Goal: Task Accomplishment & Management: Use online tool/utility

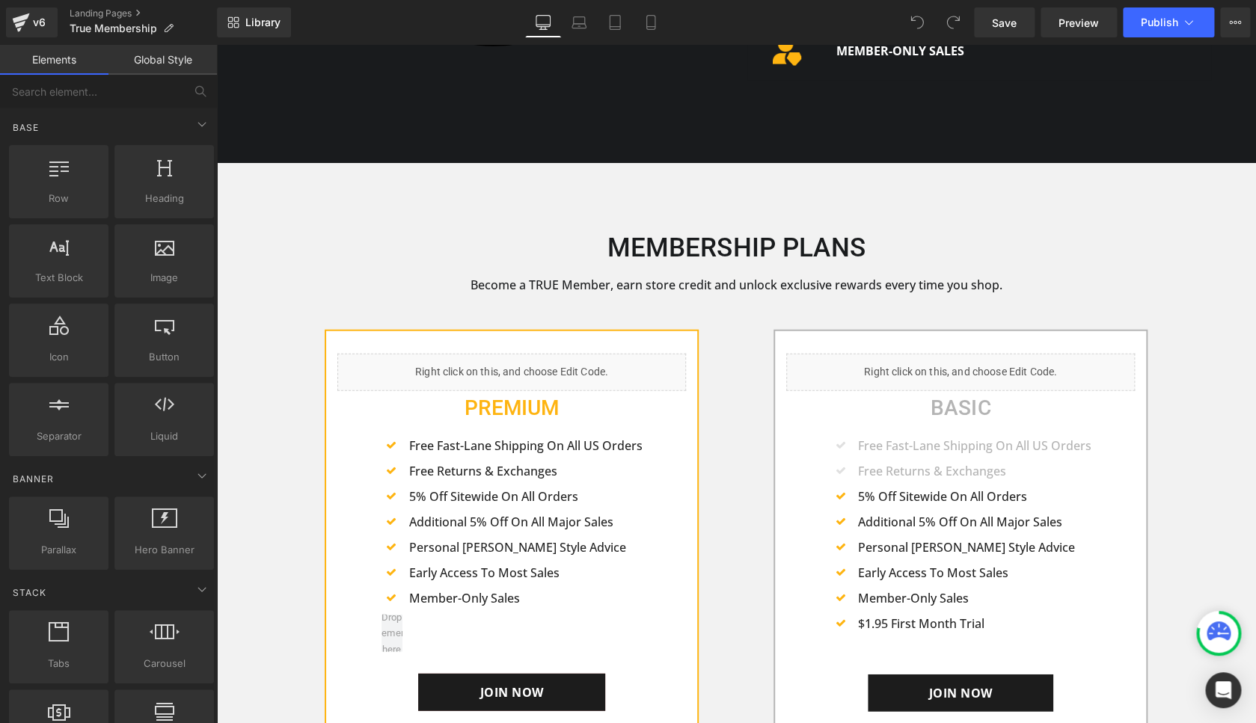
scroll to position [1561, 0]
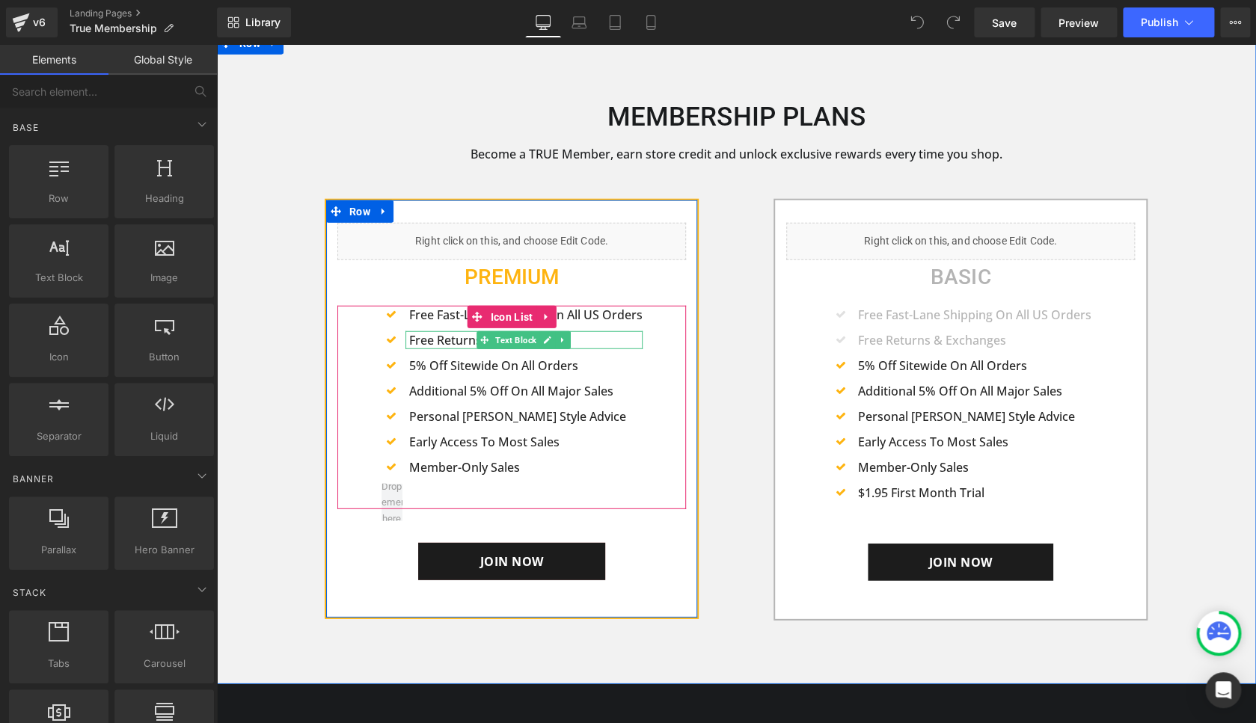
click at [413, 342] on p "Free Returns & Exchanges" at bounding box center [525, 340] width 233 height 18
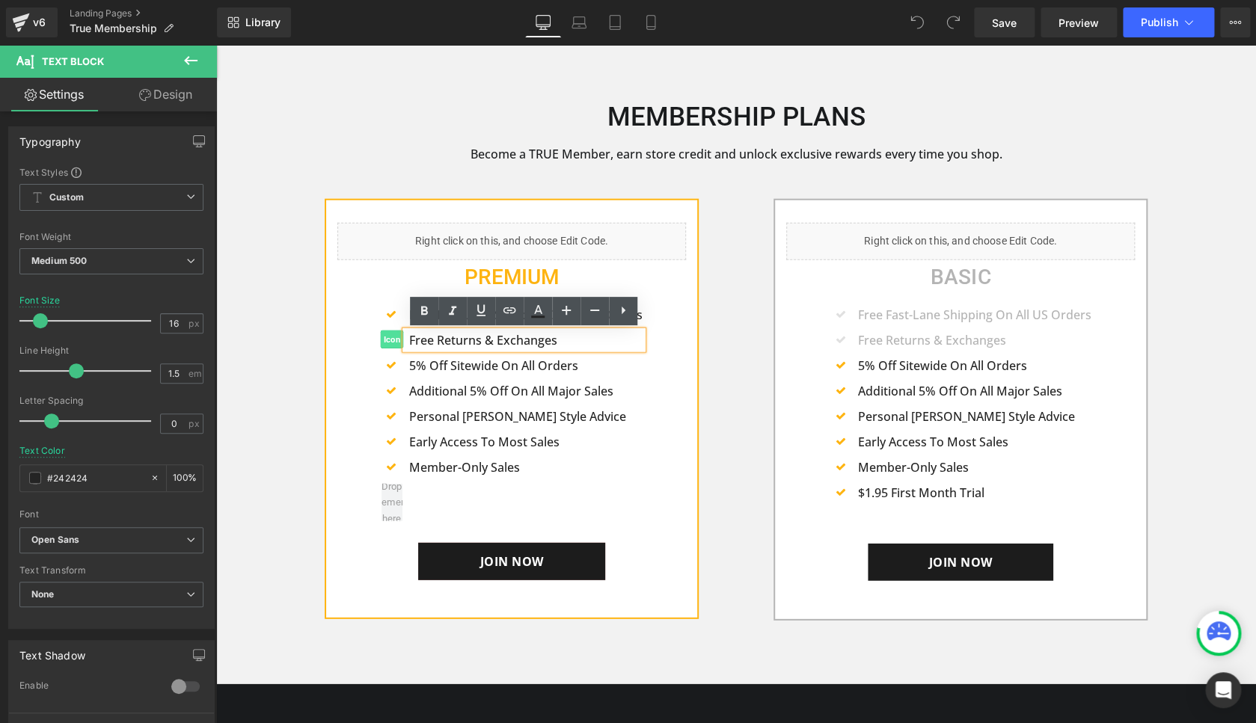
click at [398, 342] on span "Icon" at bounding box center [391, 340] width 23 height 18
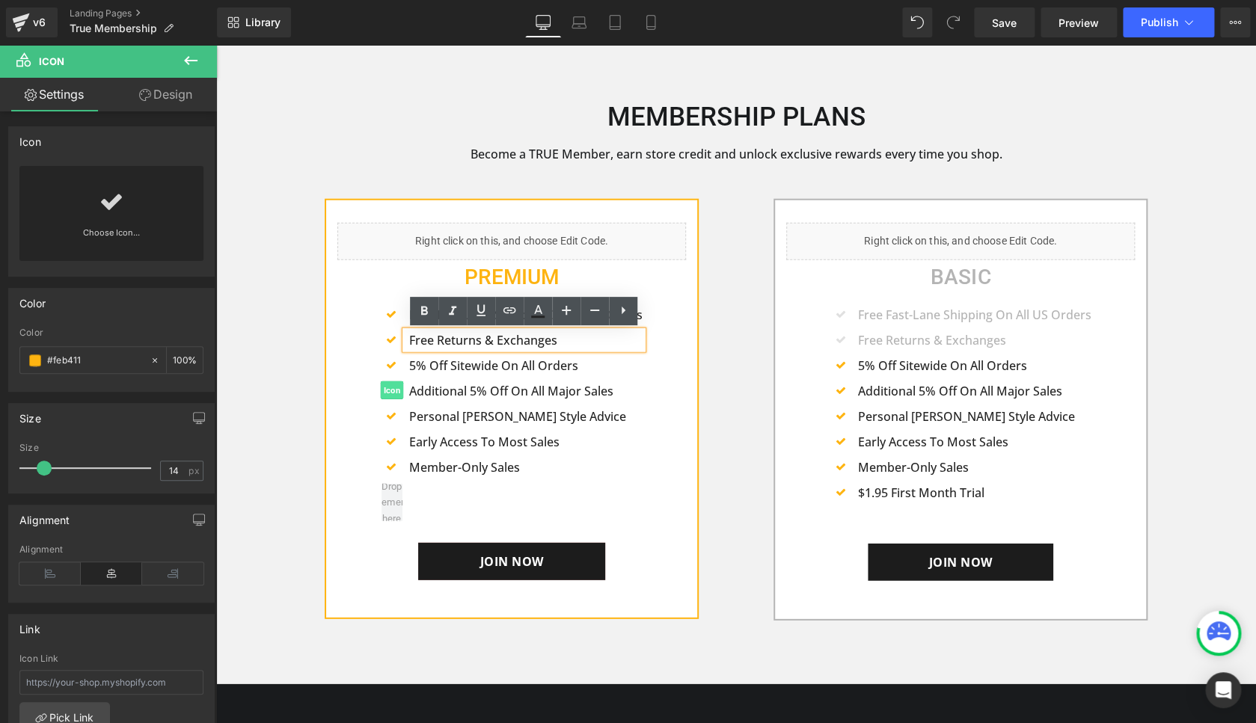
click at [394, 390] on span "Icon" at bounding box center [391, 390] width 23 height 18
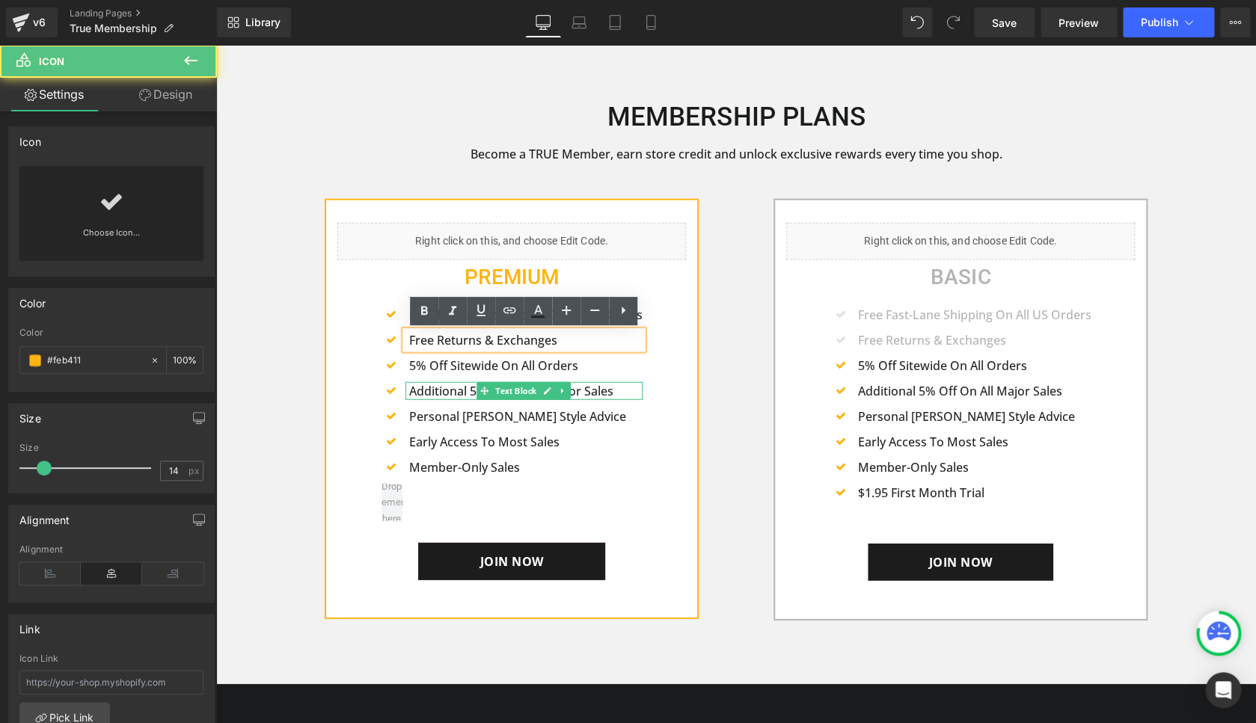
click at [412, 395] on p "Additional 5% Off On All Major Sales" at bounding box center [525, 391] width 233 height 18
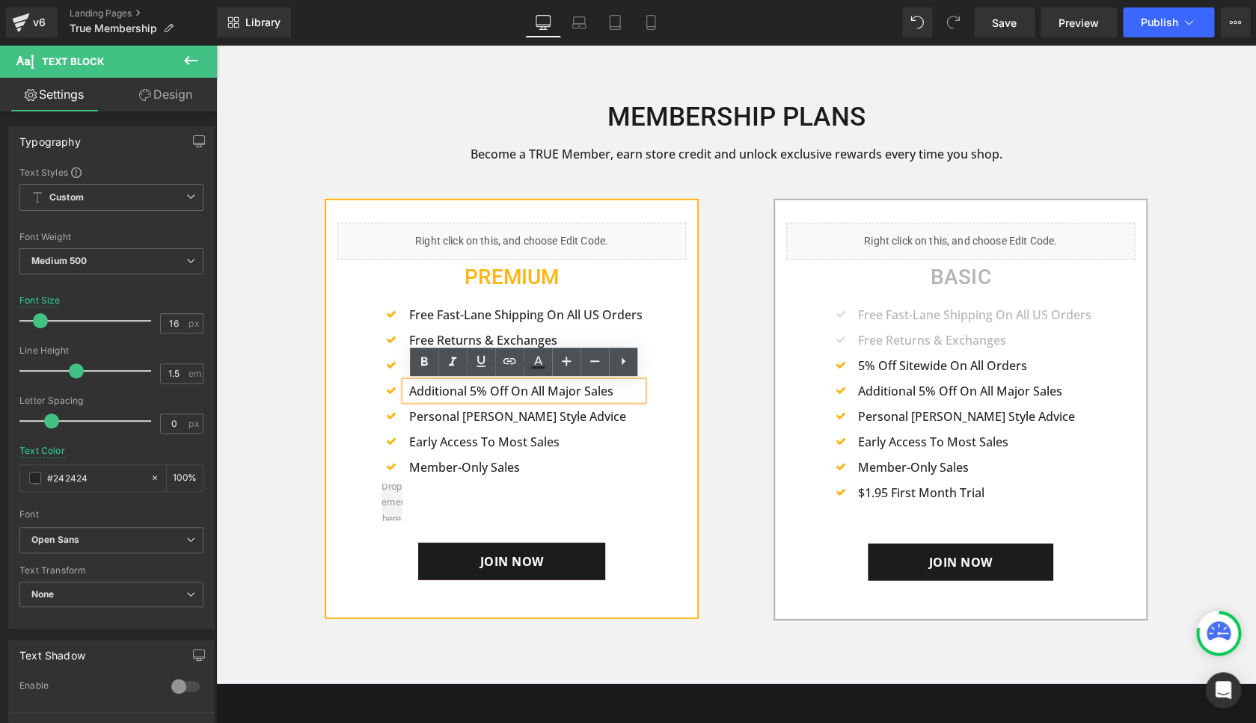
click at [649, 389] on div "Icon Free Fast-Lane Shipping On All US Orders Text Block Icon Free Returns & Ex…" at bounding box center [511, 407] width 349 height 203
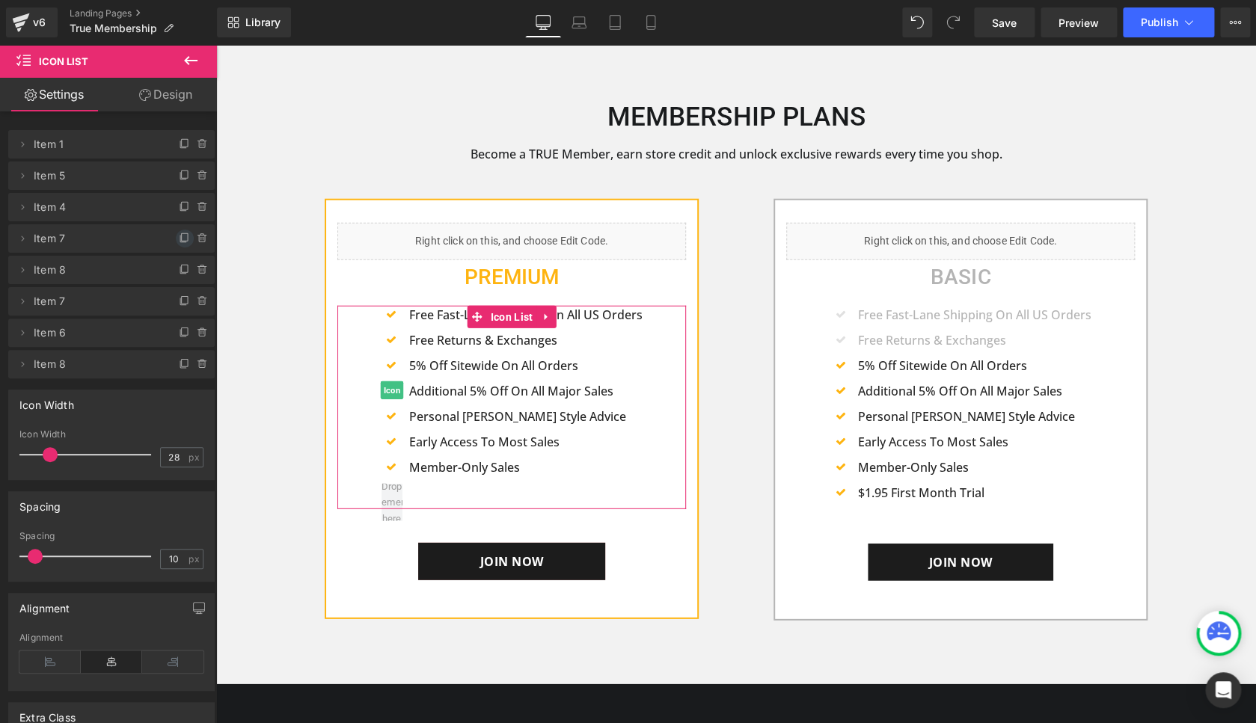
click at [182, 245] on icon at bounding box center [185, 239] width 12 height 12
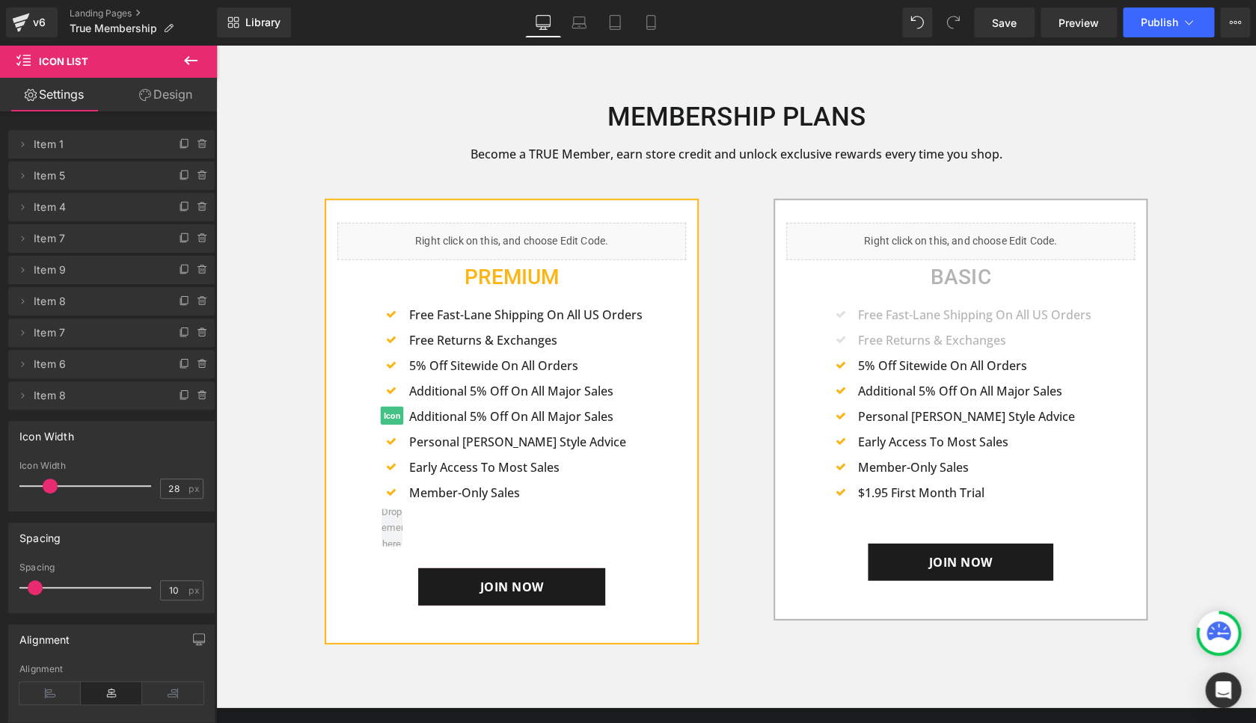
click at [111, 272] on span "Item 9" at bounding box center [97, 270] width 126 height 28
click at [26, 276] on icon at bounding box center [22, 270] width 12 height 12
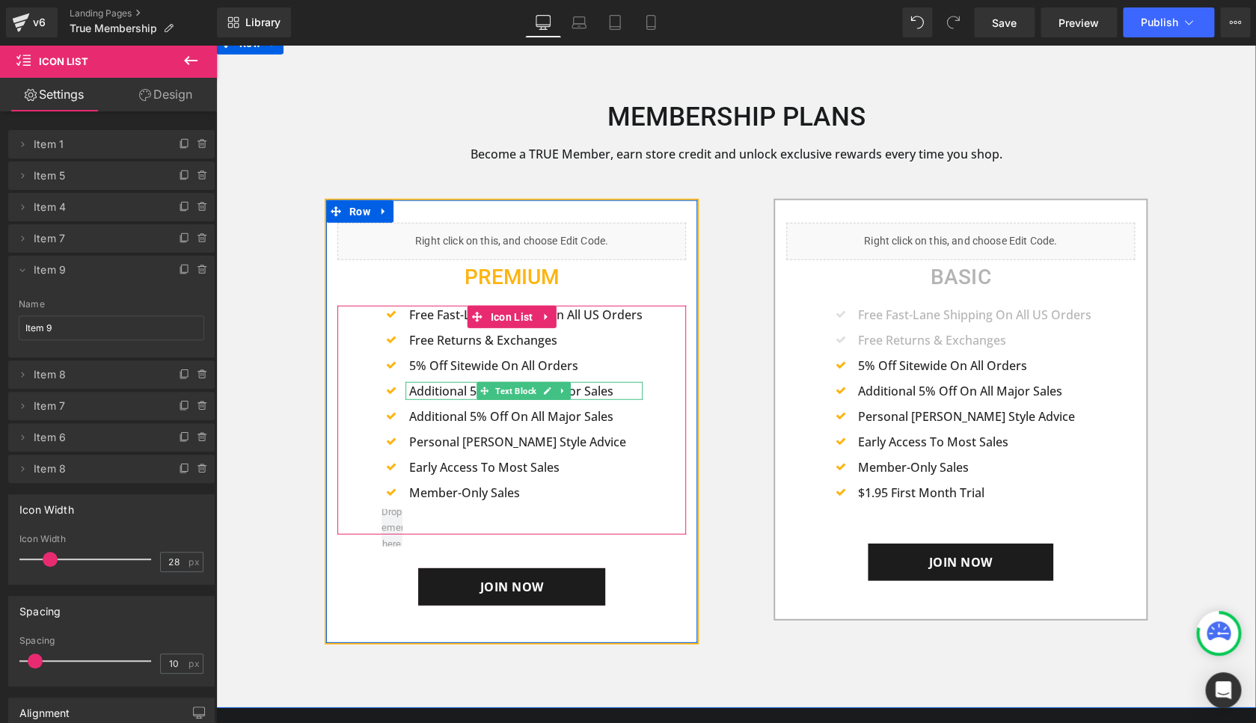
click at [474, 392] on p "Additional 5% Off On All Major Sales" at bounding box center [525, 391] width 233 height 18
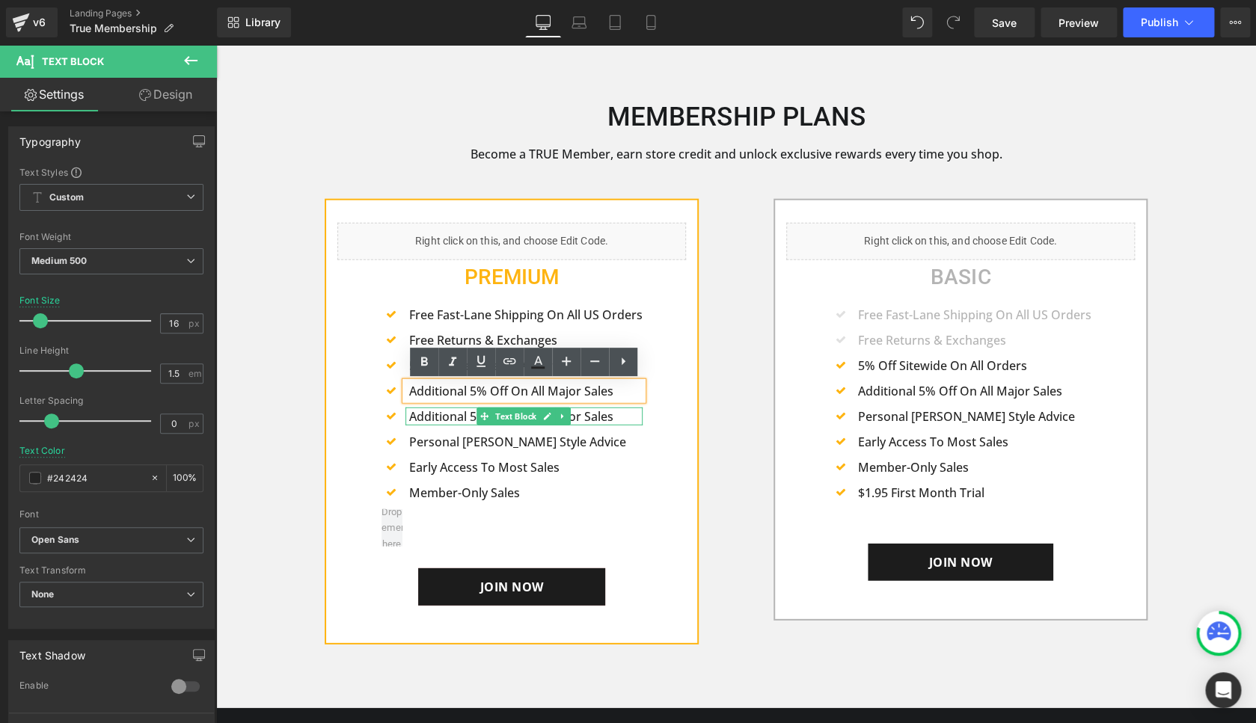
click at [500, 414] on span "Text Block" at bounding box center [515, 417] width 47 height 18
click at [440, 416] on p "Additional 5% Off On All Major Sales" at bounding box center [525, 417] width 233 height 18
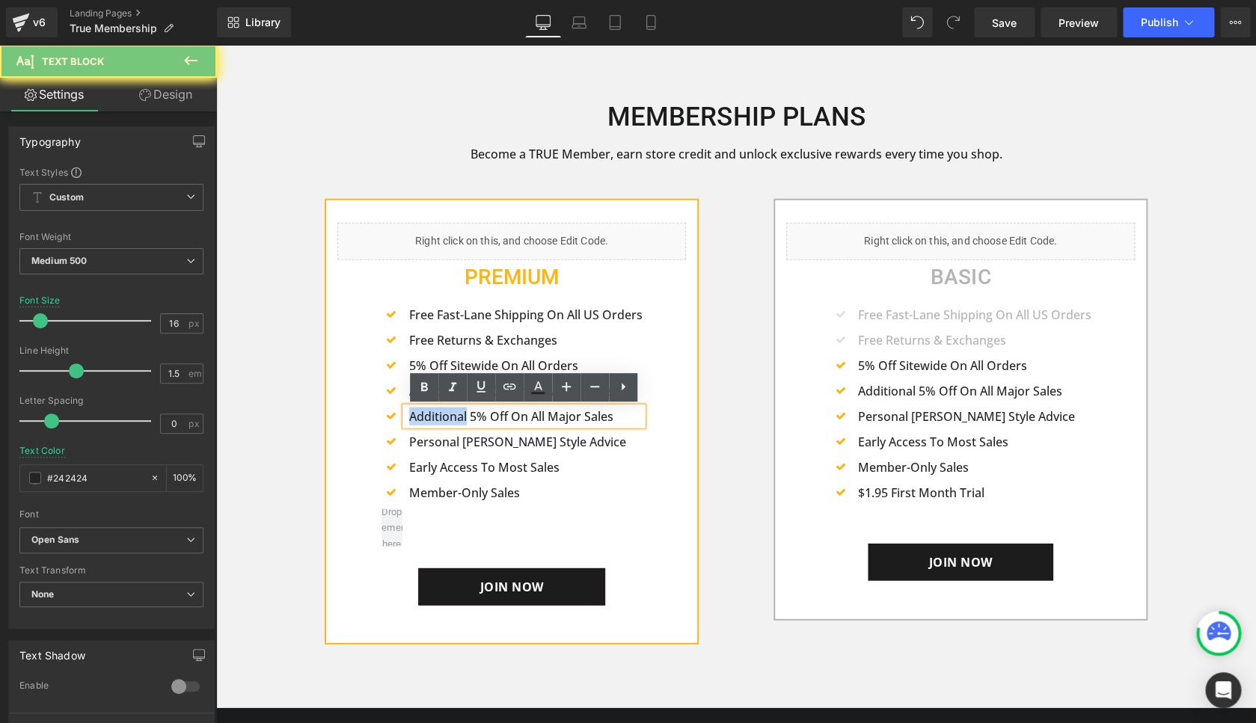
click at [440, 416] on p "Additional 5% Off On All Major Sales" at bounding box center [525, 417] width 233 height 18
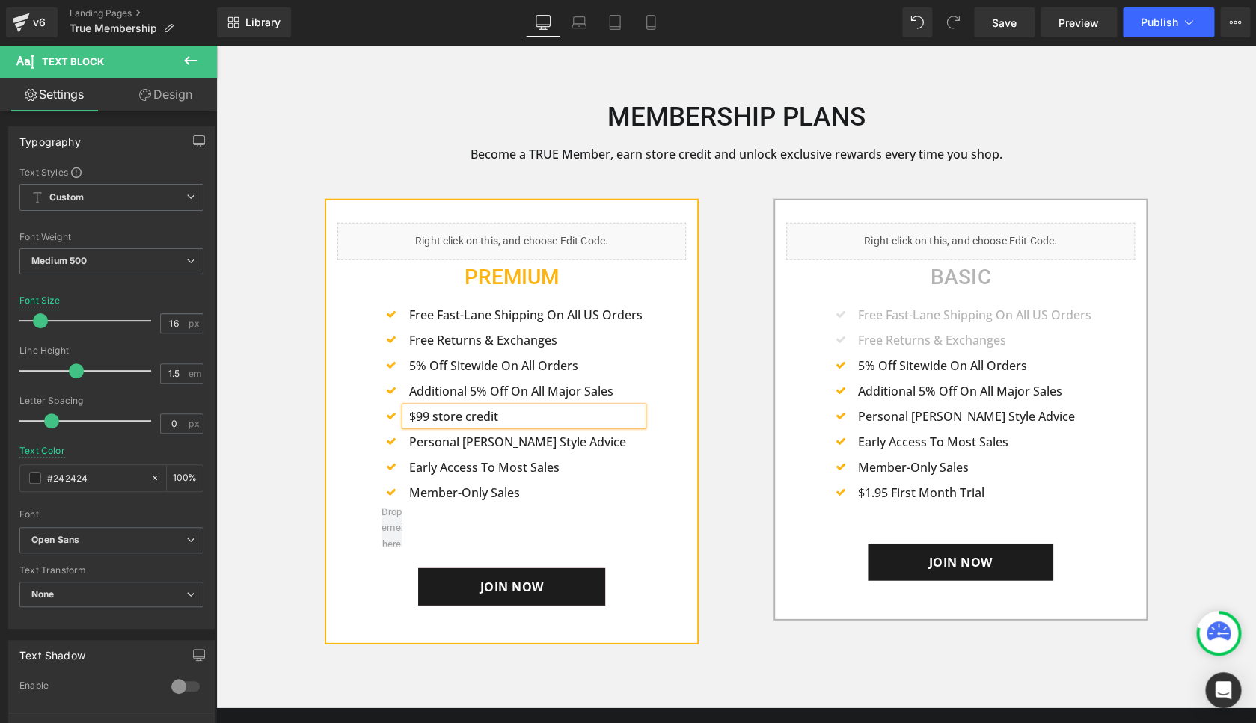
click at [411, 415] on p "$99 store credit" at bounding box center [525, 417] width 233 height 18
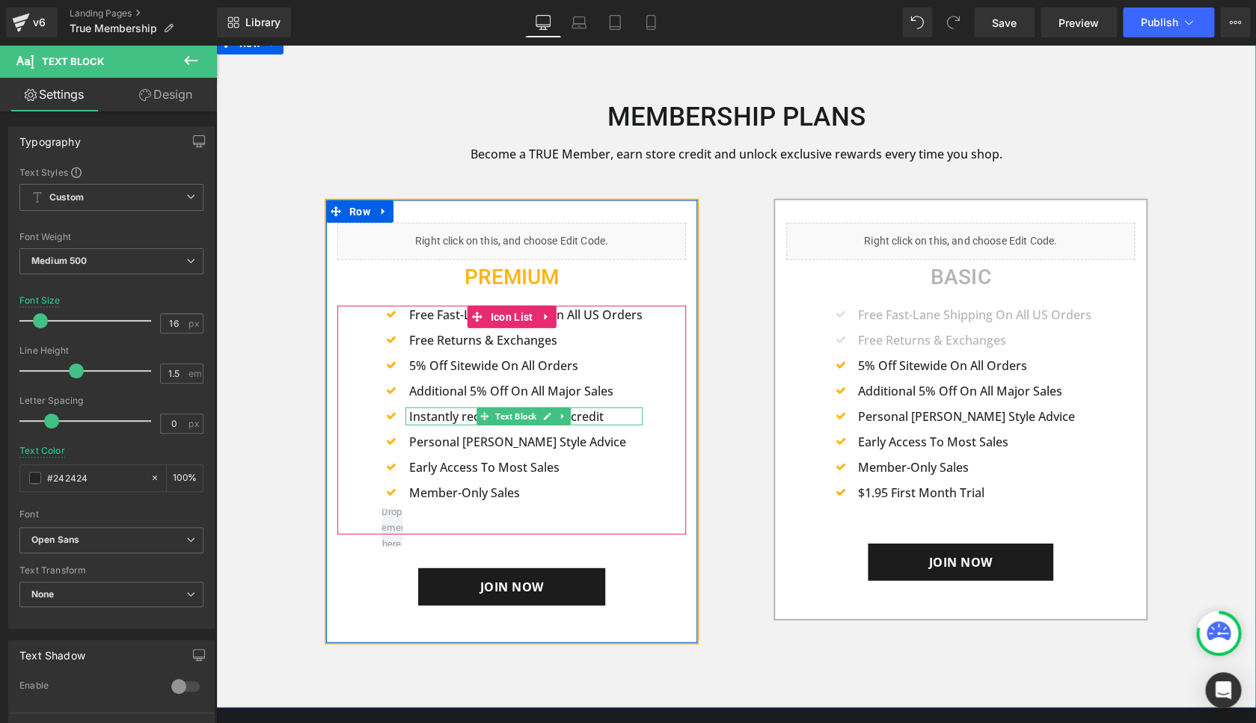
click at [608, 417] on p "Instantly receive a $99 store credit" at bounding box center [525, 417] width 233 height 18
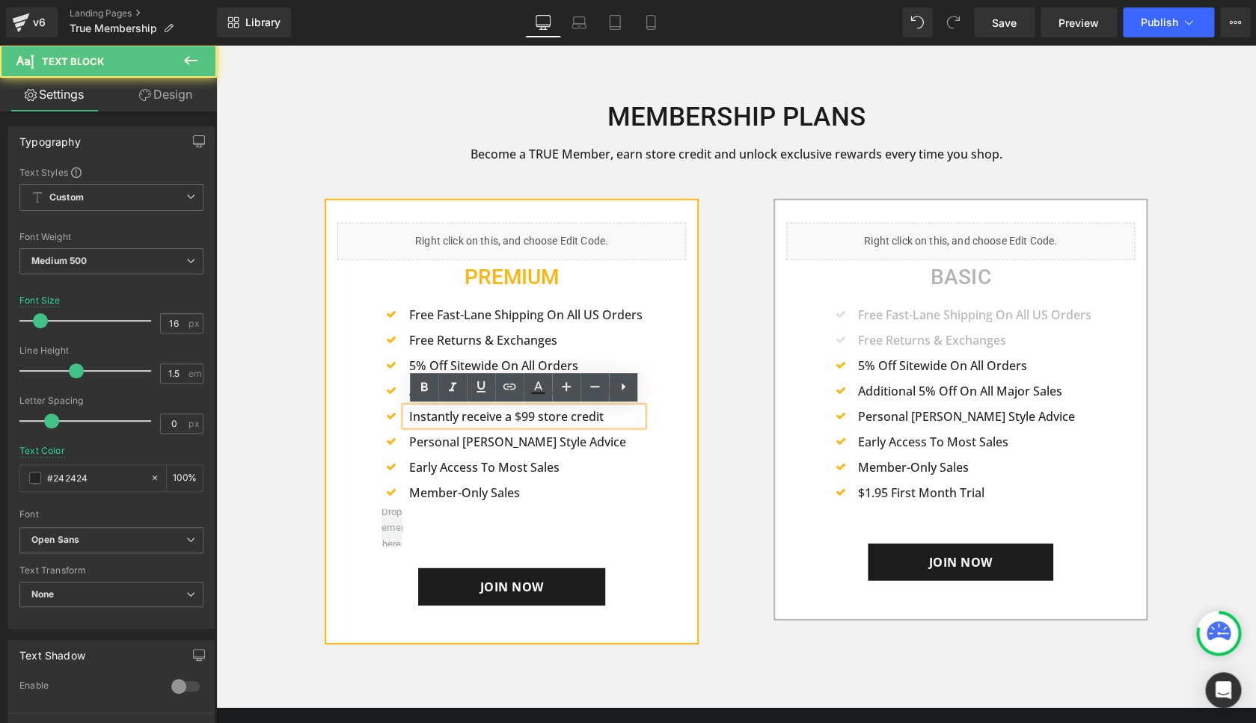
click at [608, 417] on p "Instantly receive a $99 store credit" at bounding box center [525, 417] width 233 height 18
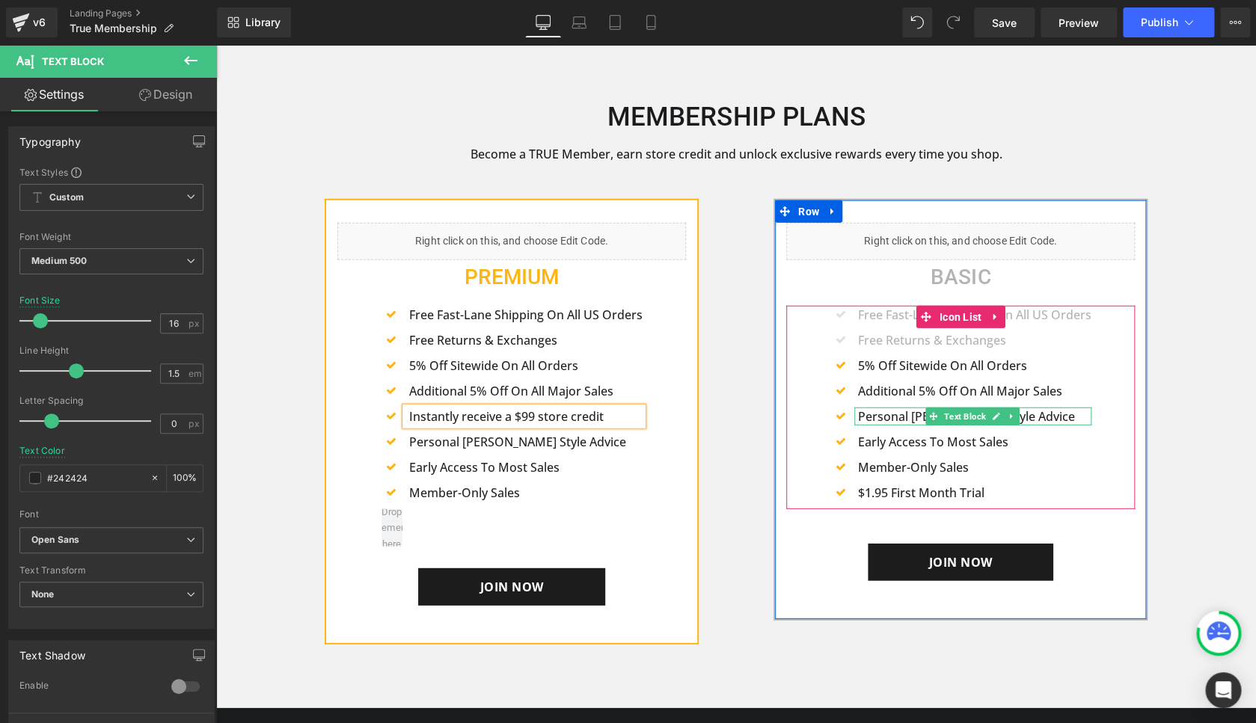
click at [911, 414] on p "Personal [PERSON_NAME] Style Advice" at bounding box center [974, 417] width 233 height 18
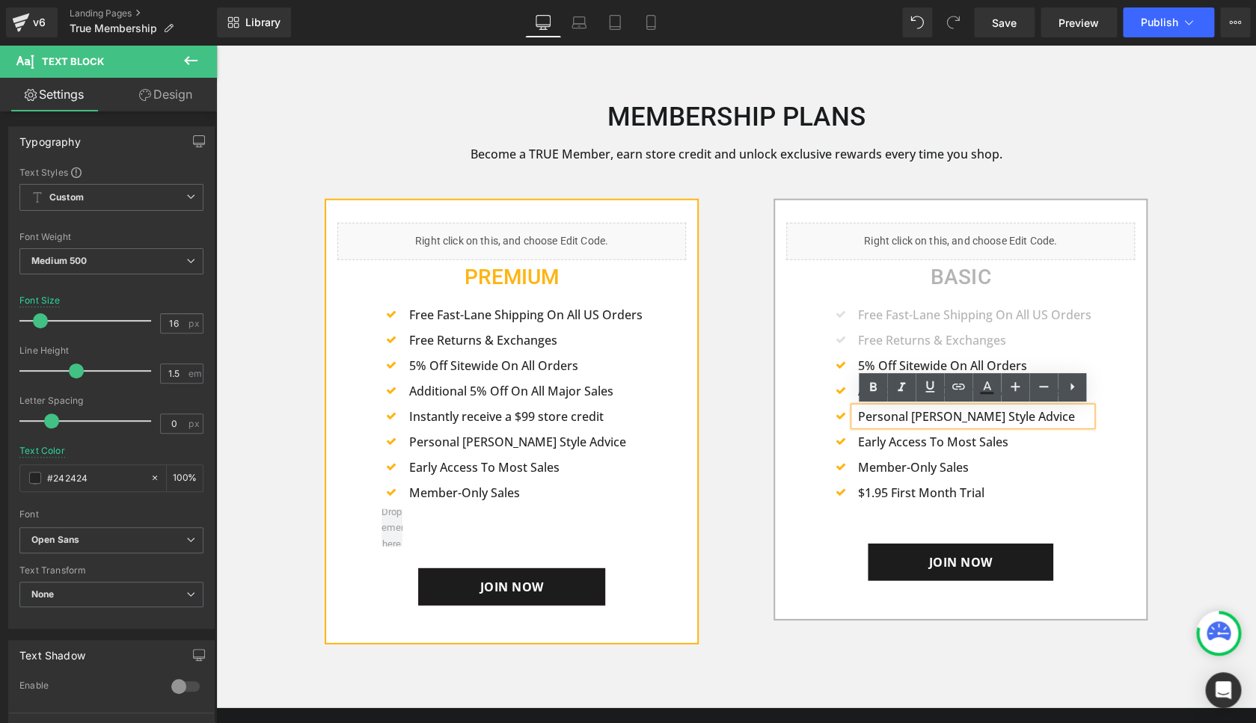
click at [837, 355] on ul "Icon Free Fast-Lane Shipping On All US Orders Text Block Icon Free Returns & Ex…" at bounding box center [960, 407] width 261 height 203
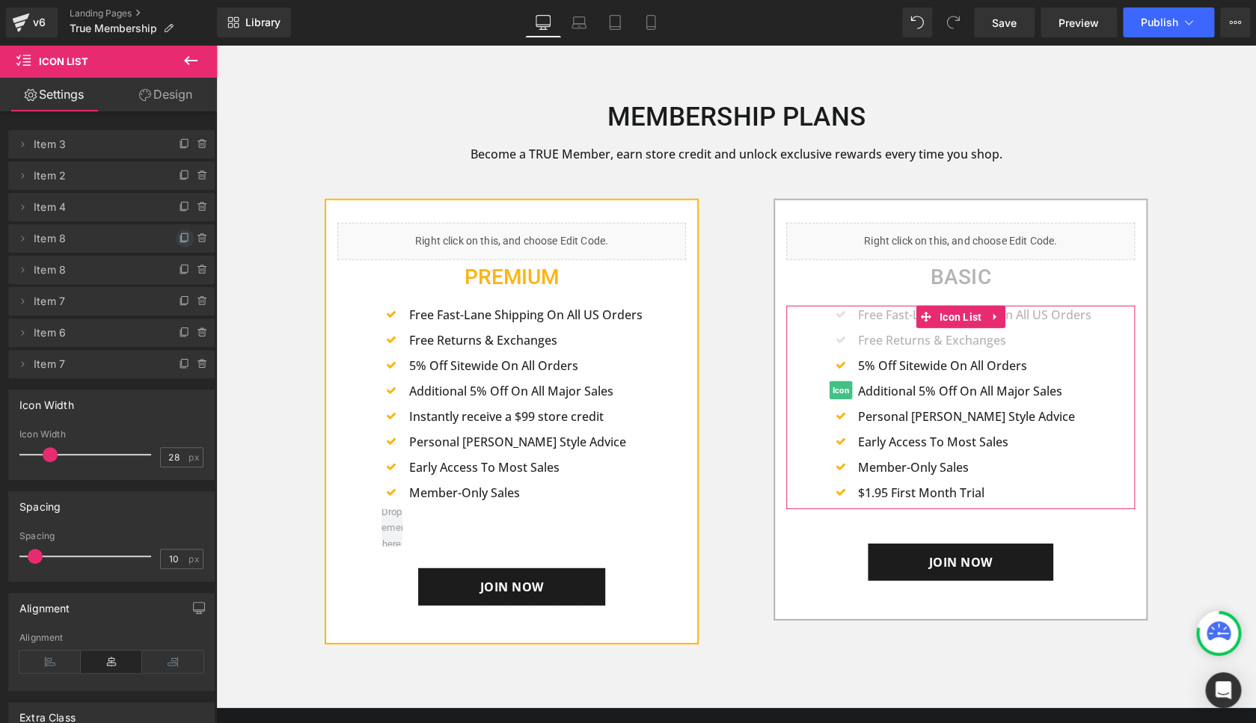
click at [182, 242] on icon at bounding box center [183, 239] width 6 height 7
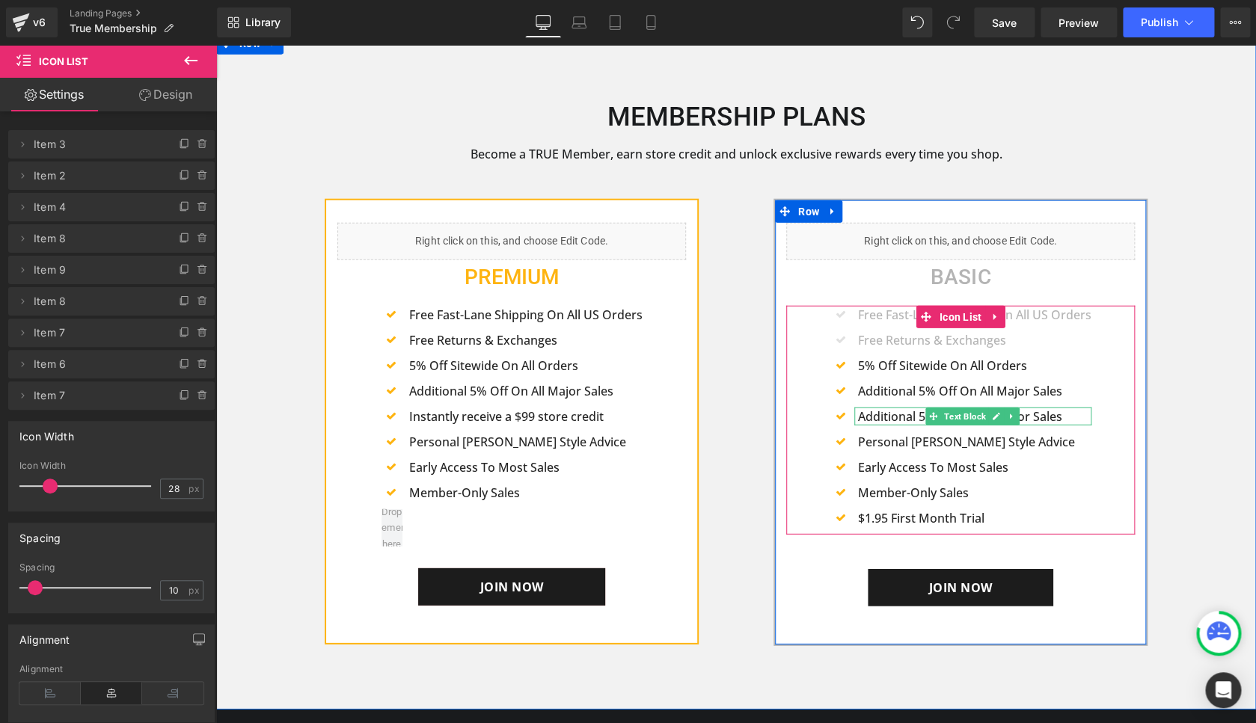
click at [889, 417] on p "Additional 5% Off On All Major Sales" at bounding box center [974, 417] width 233 height 18
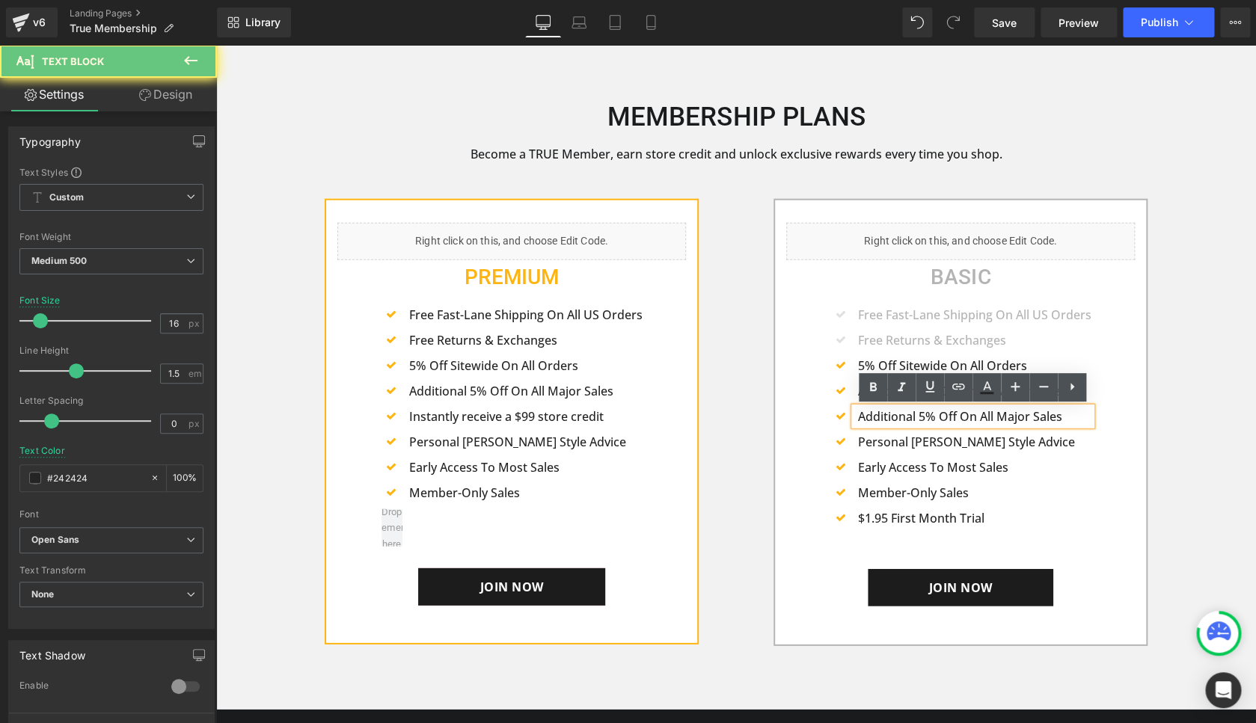
click at [889, 417] on p "Additional 5% Off On All Major Sales" at bounding box center [974, 417] width 233 height 18
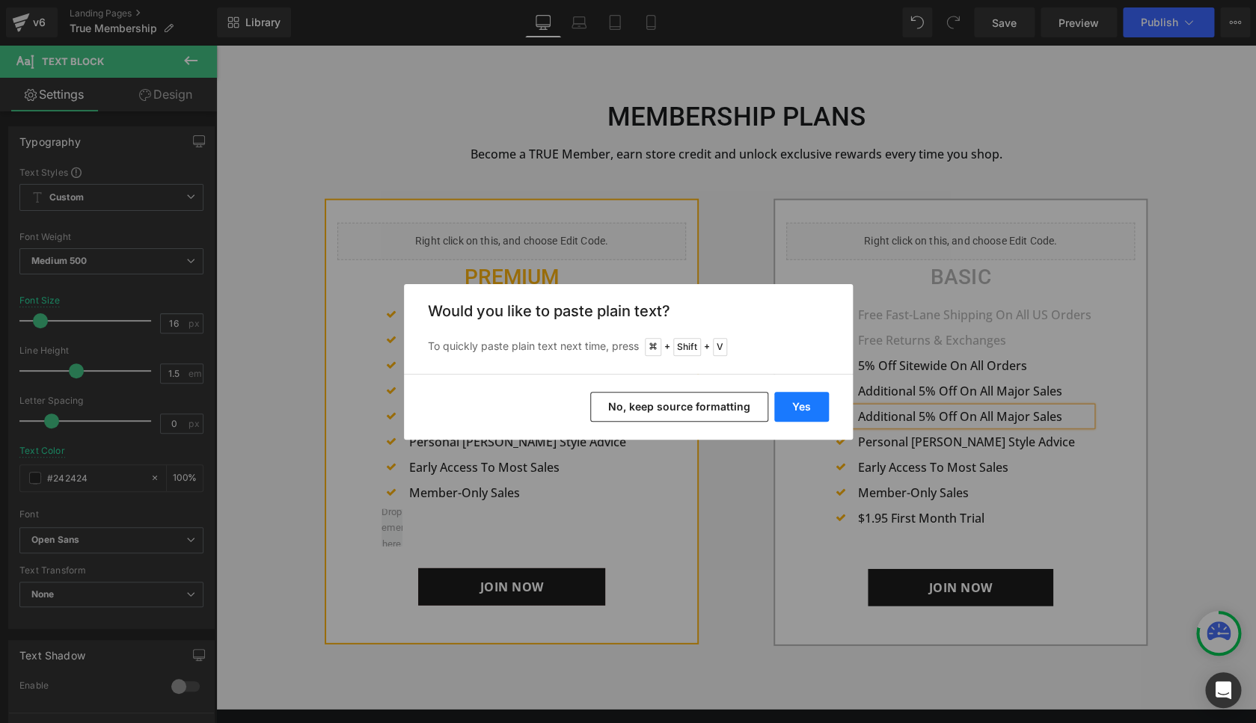
click at [782, 406] on button "Yes" at bounding box center [801, 407] width 55 height 30
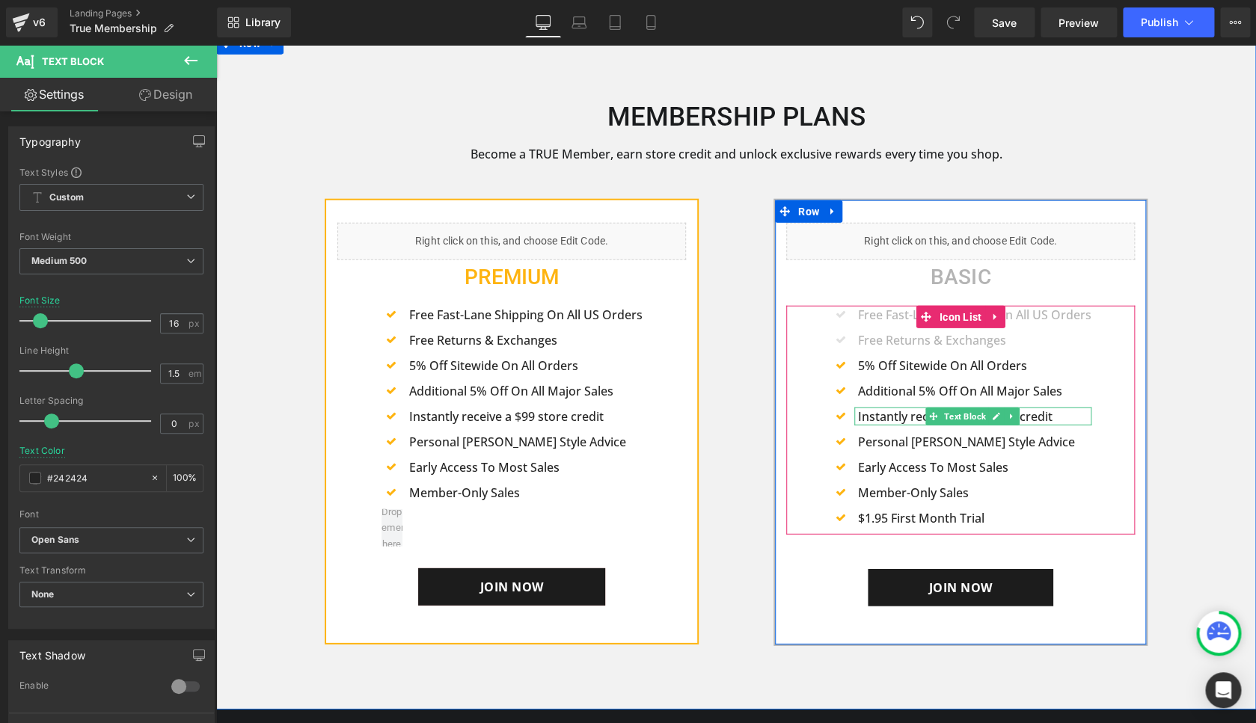
click at [1059, 417] on p "Instantly receive a $99 store credit" at bounding box center [974, 417] width 233 height 18
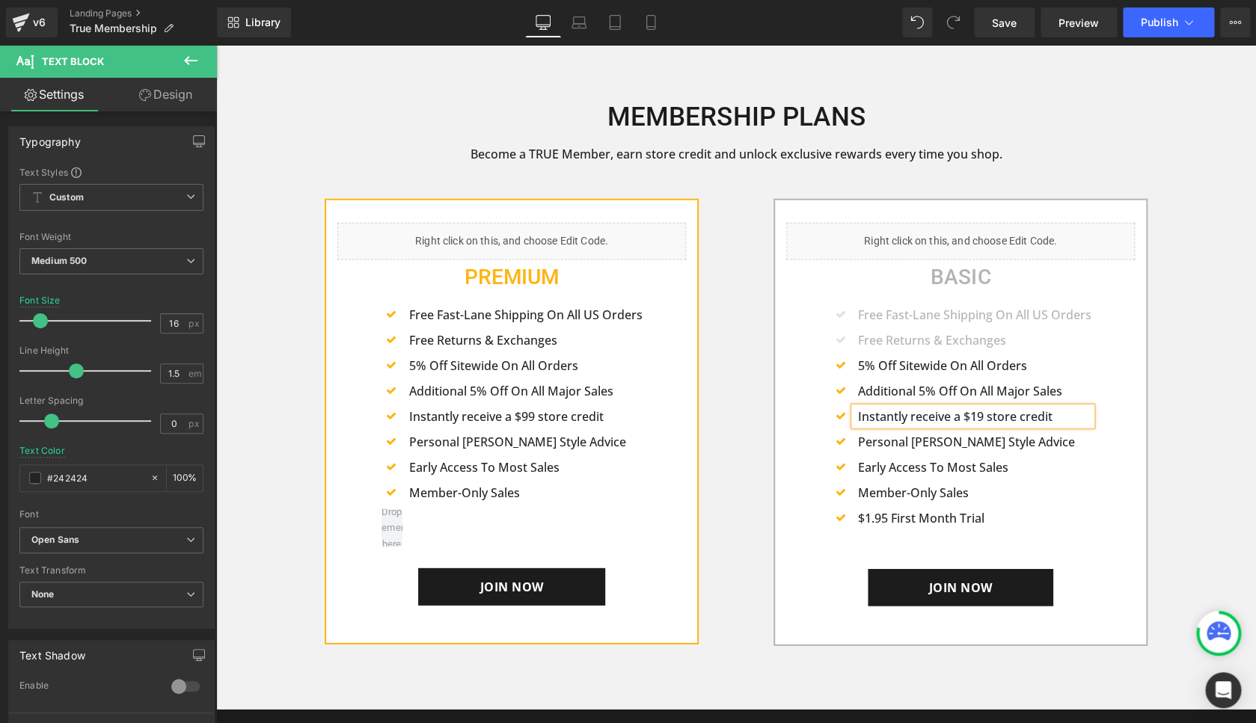
click at [828, 495] on div "Icon Free Fast-Lane Shipping On All US Orders Text Block Icon Free Returns & Ex…" at bounding box center [960, 420] width 349 height 229
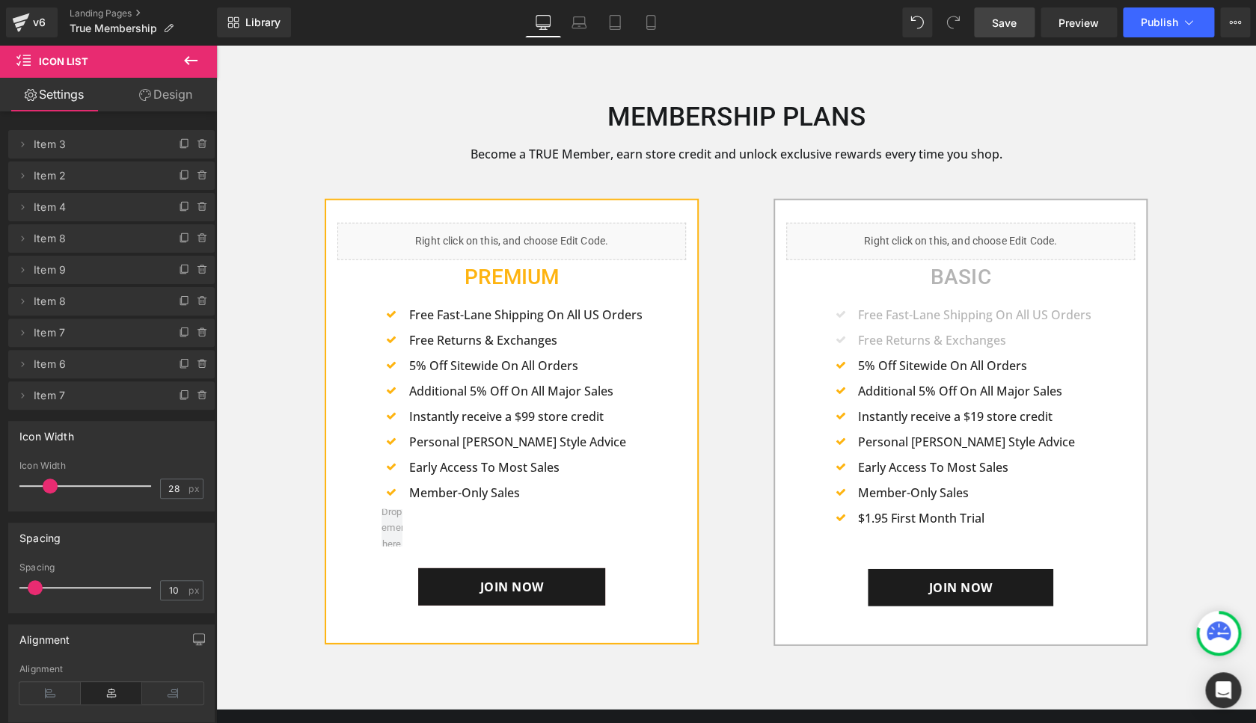
click at [990, 19] on link "Save" at bounding box center [1004, 22] width 61 height 30
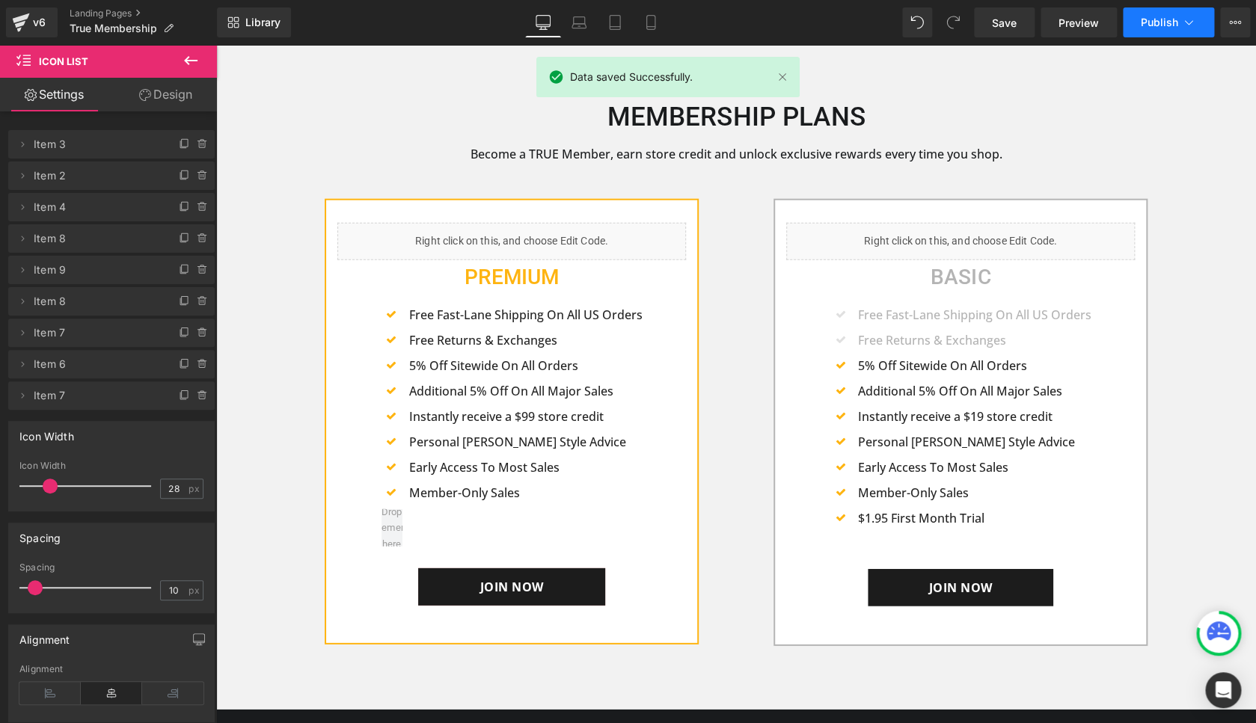
click at [1138, 27] on button "Publish" at bounding box center [1168, 22] width 91 height 30
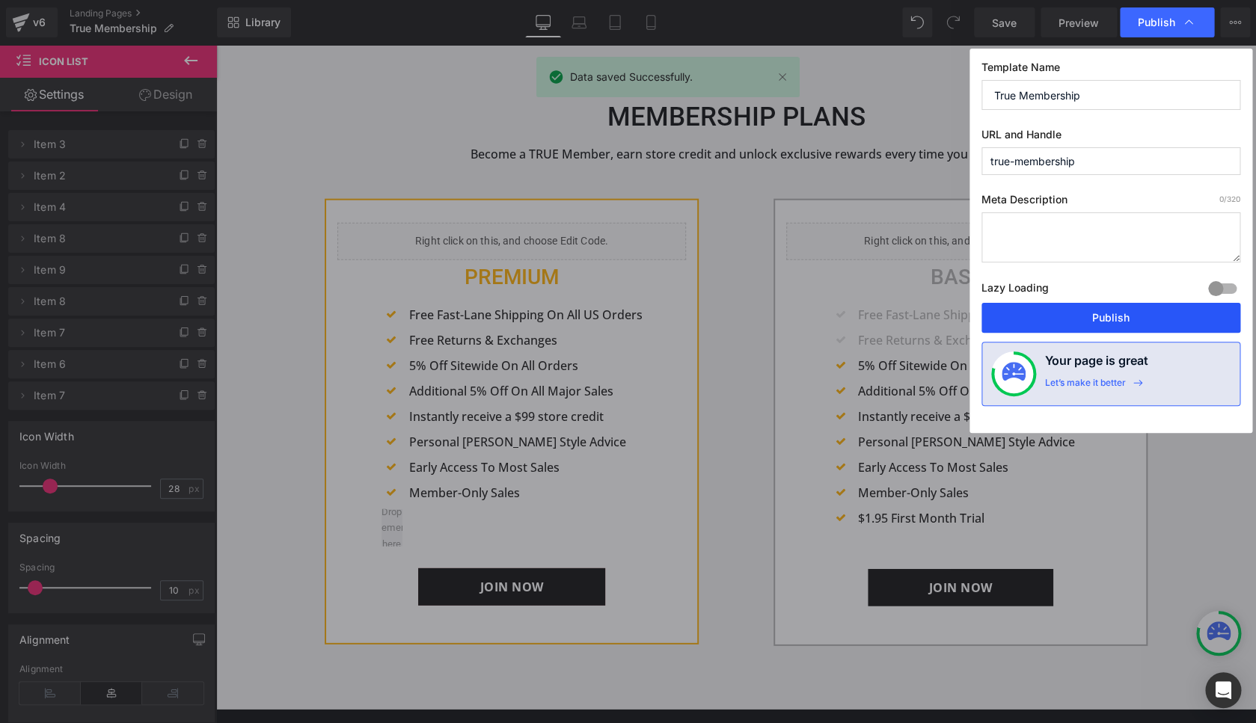
click at [1109, 308] on button "Publish" at bounding box center [1110, 318] width 259 height 30
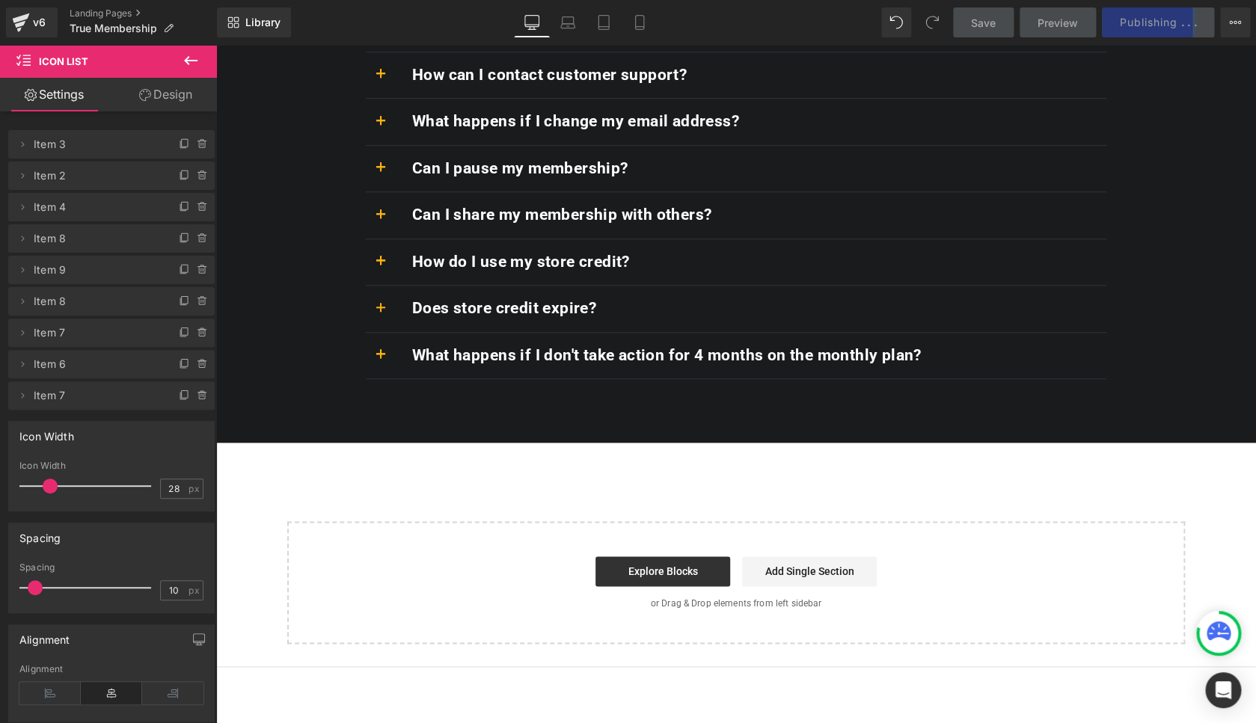
scroll to position [3024, 0]
